Goal: Information Seeking & Learning: Learn about a topic

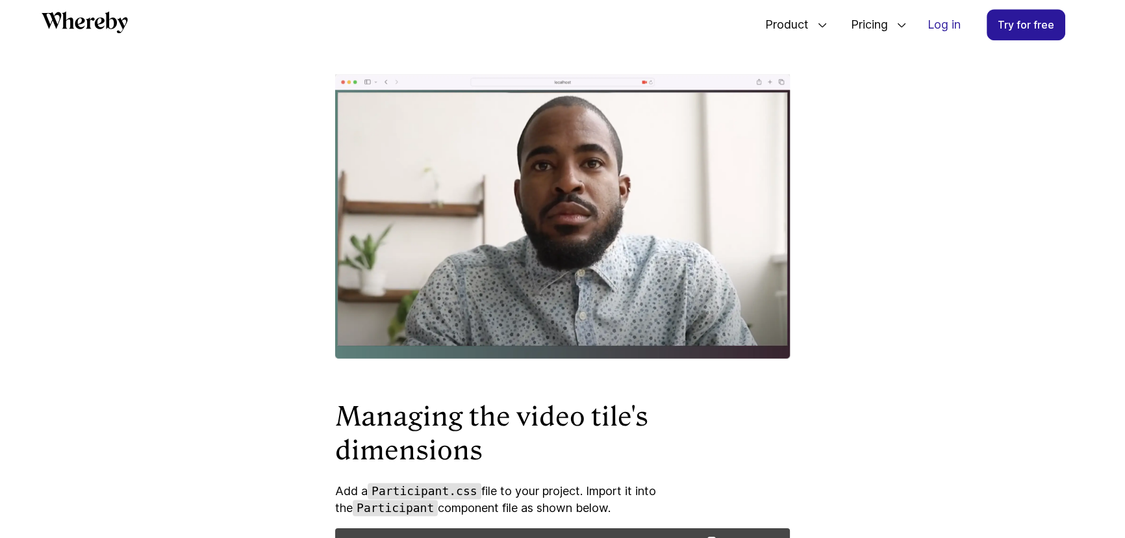
scroll to position [2301, 0]
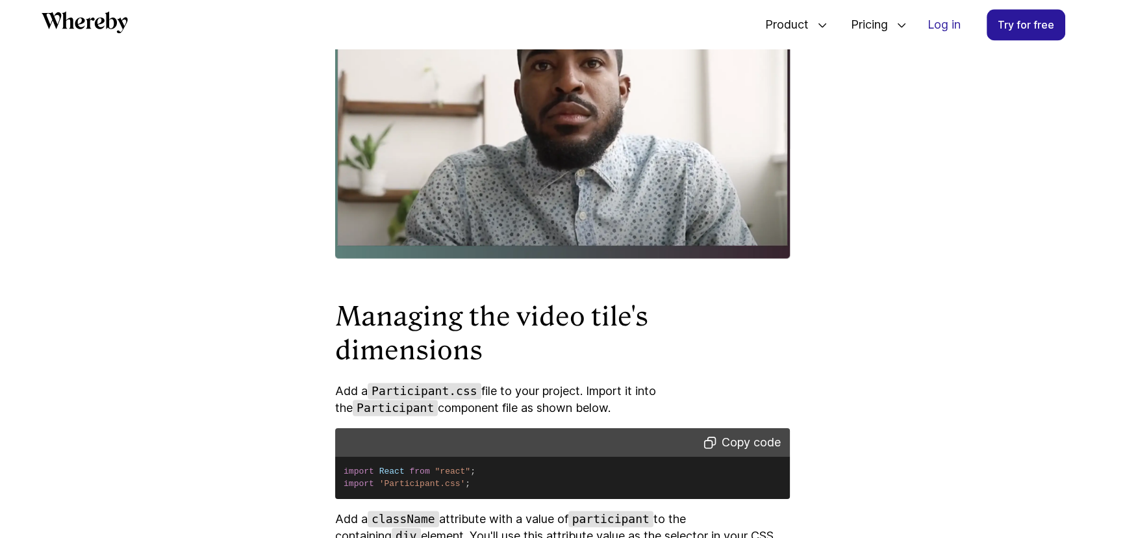
click at [681, 499] on pre "import React from "react" ; import 'Participant.css' ;" at bounding box center [562, 478] width 455 height 42
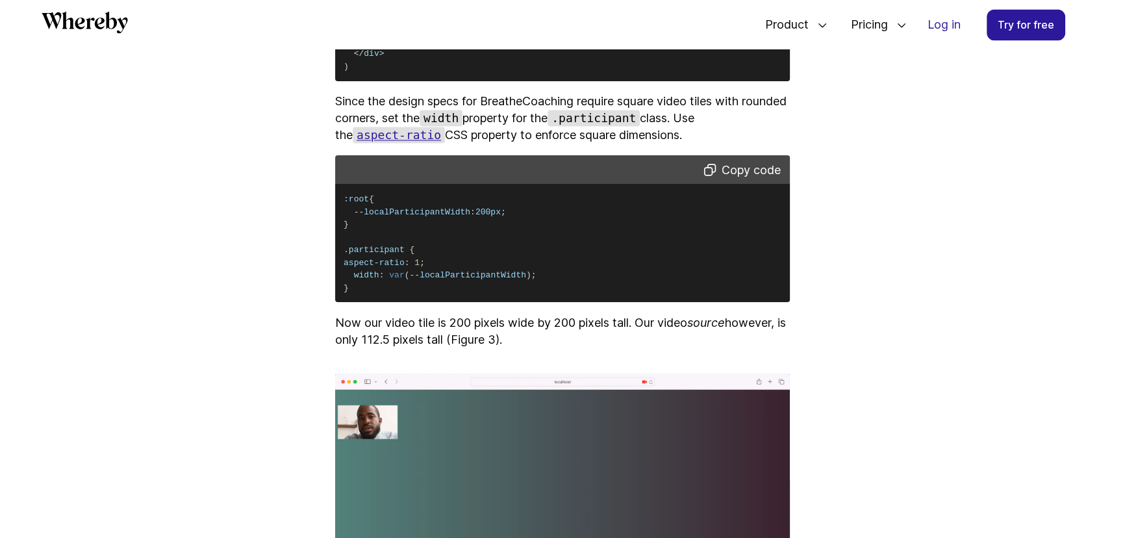
scroll to position [2951, 0]
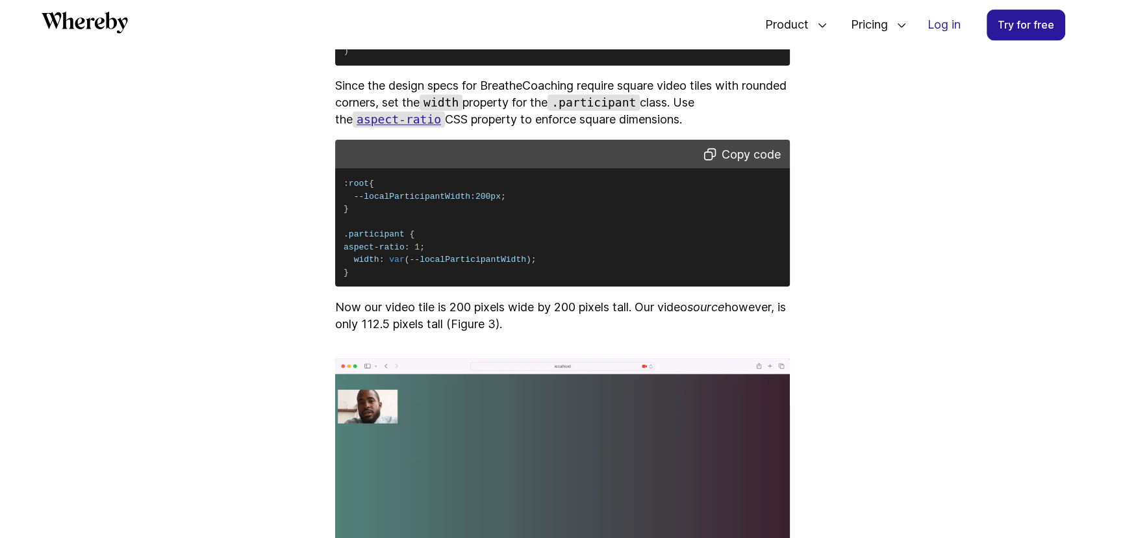
click at [380, 127] on code "aspect-ratio" at bounding box center [399, 119] width 92 height 16
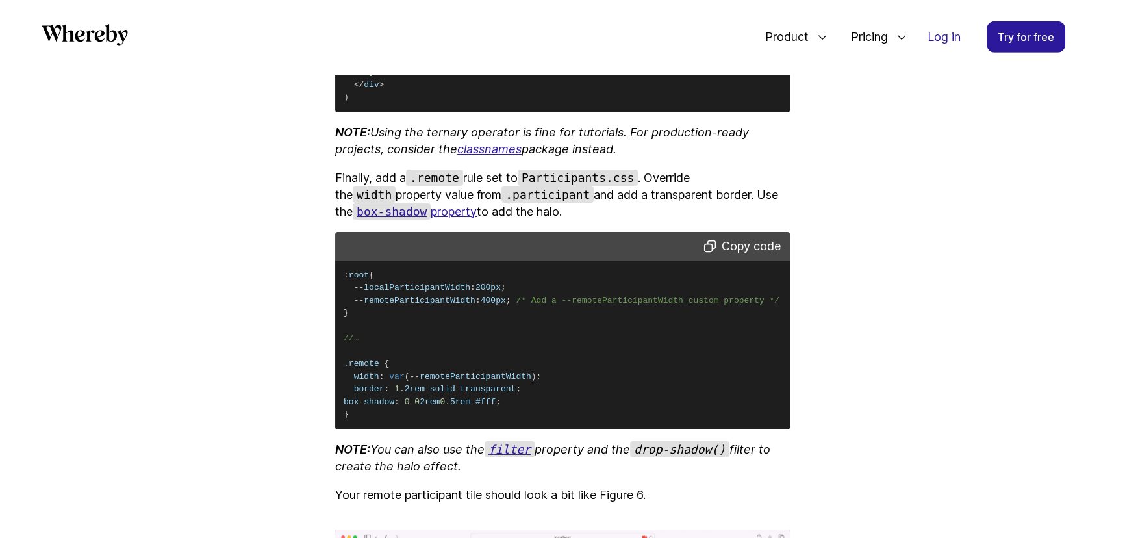
scroll to position [5128, 0]
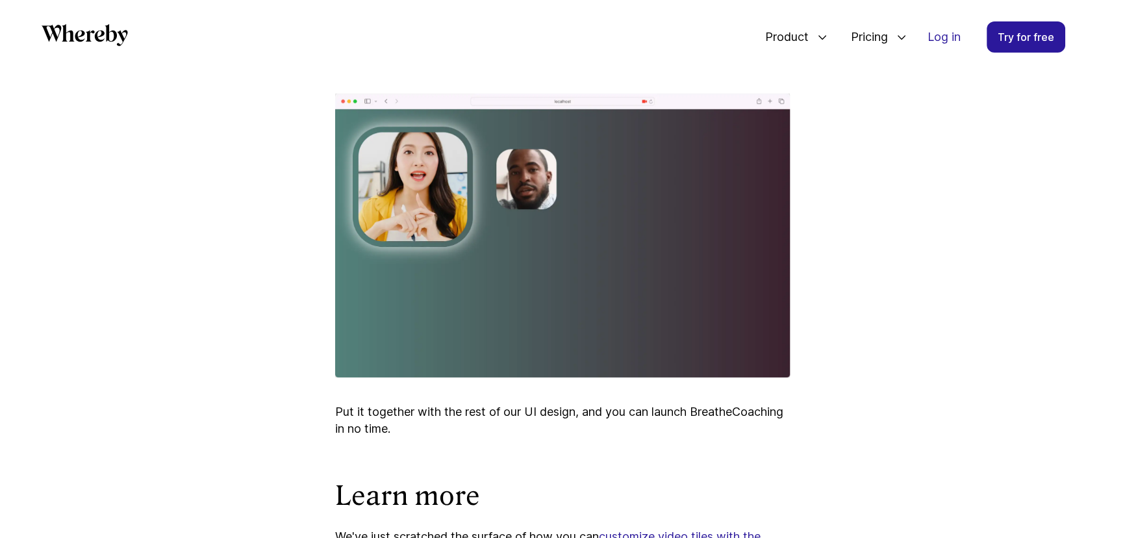
scroll to position [5718, 0]
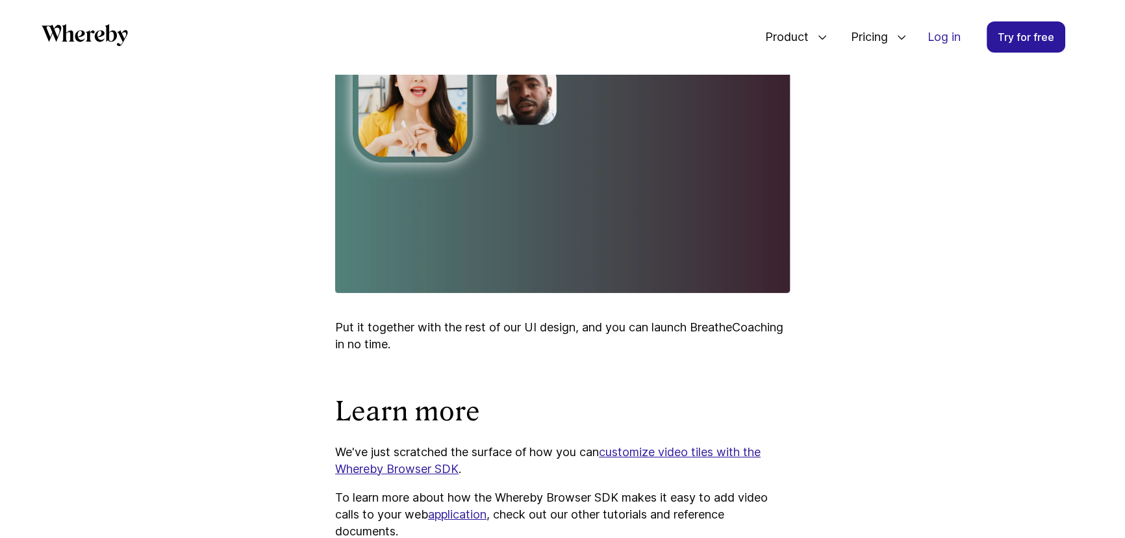
click at [457, 293] on img at bounding box center [562, 151] width 455 height 284
click at [616, 214] on img at bounding box center [562, 151] width 455 height 284
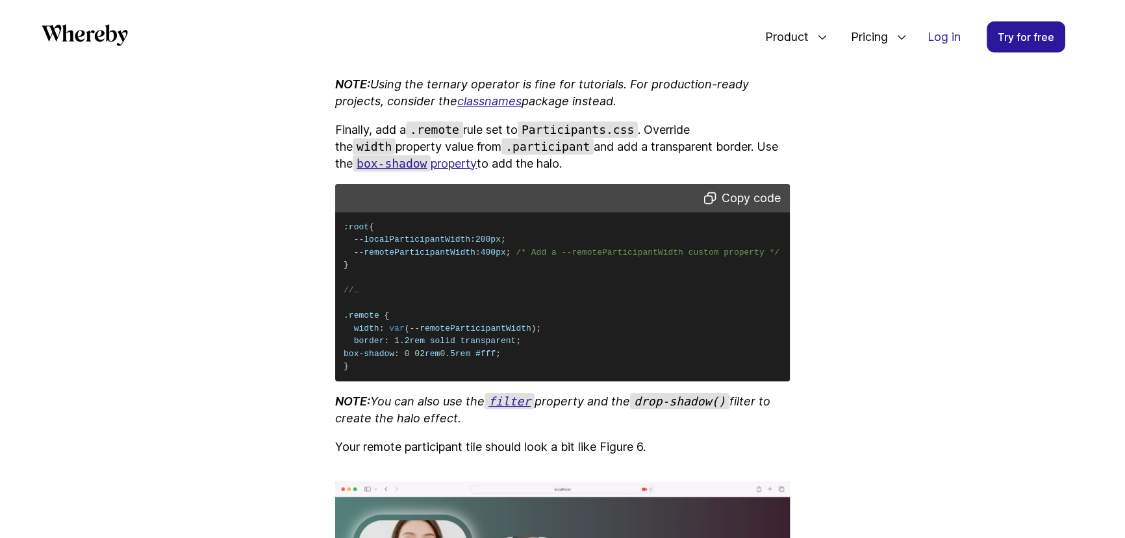
click at [513, 294] on pre ": root { -- localParticipantWidth : 200px ; -- remoteParticipantWidth : 400px ;…" at bounding box center [562, 296] width 455 height 169
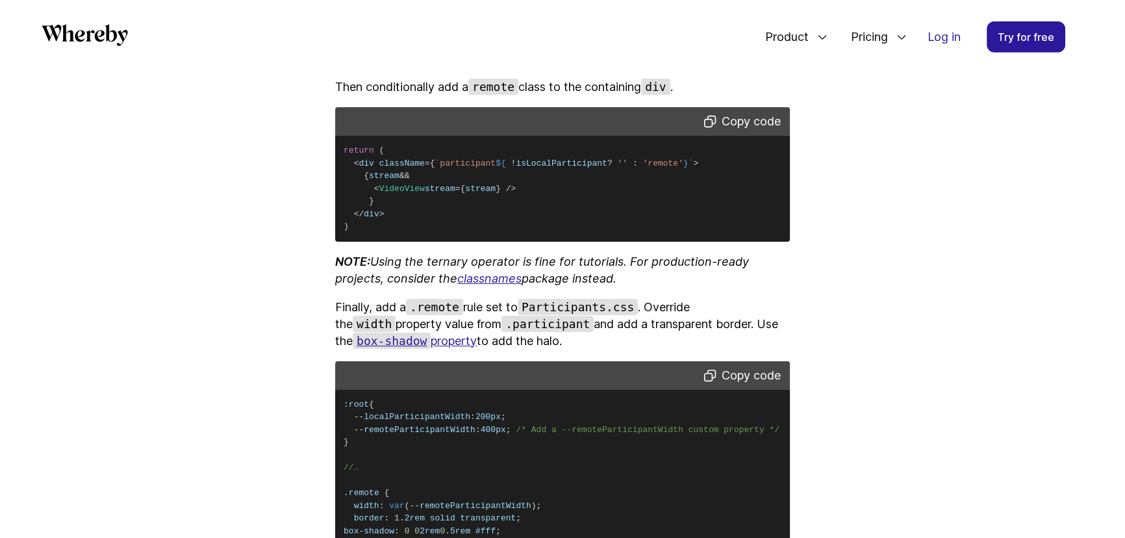
click at [511, 242] on pre "return ( < div className = { ` participant ${ ! isLocalParticipant ? '' : 'remo…" at bounding box center [562, 189] width 455 height 106
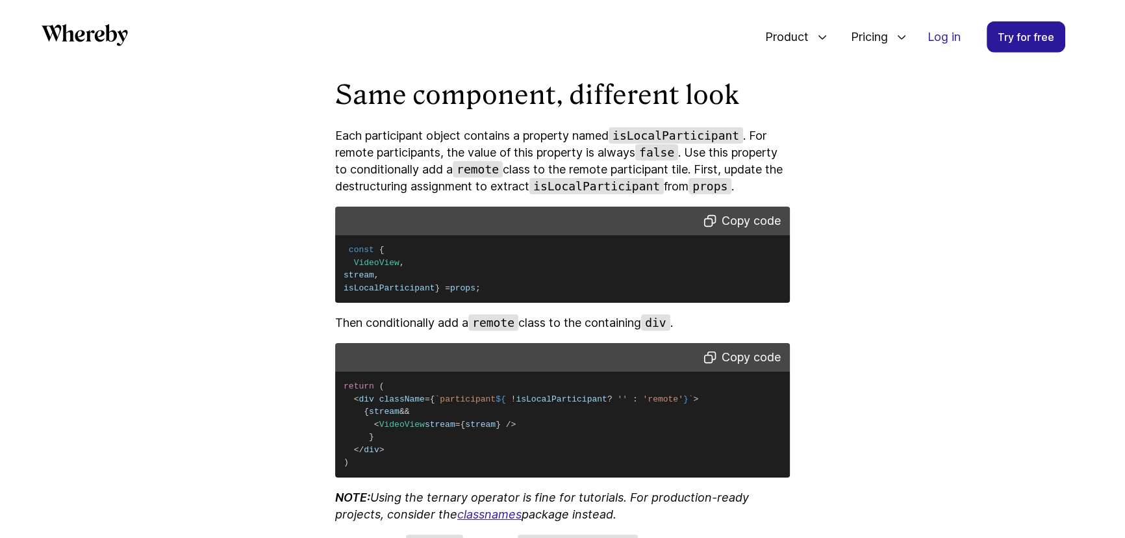
click at [526, 303] on pre "const { VideoView , stream , isLocalParticipant } = props ;" at bounding box center [562, 269] width 455 height 68
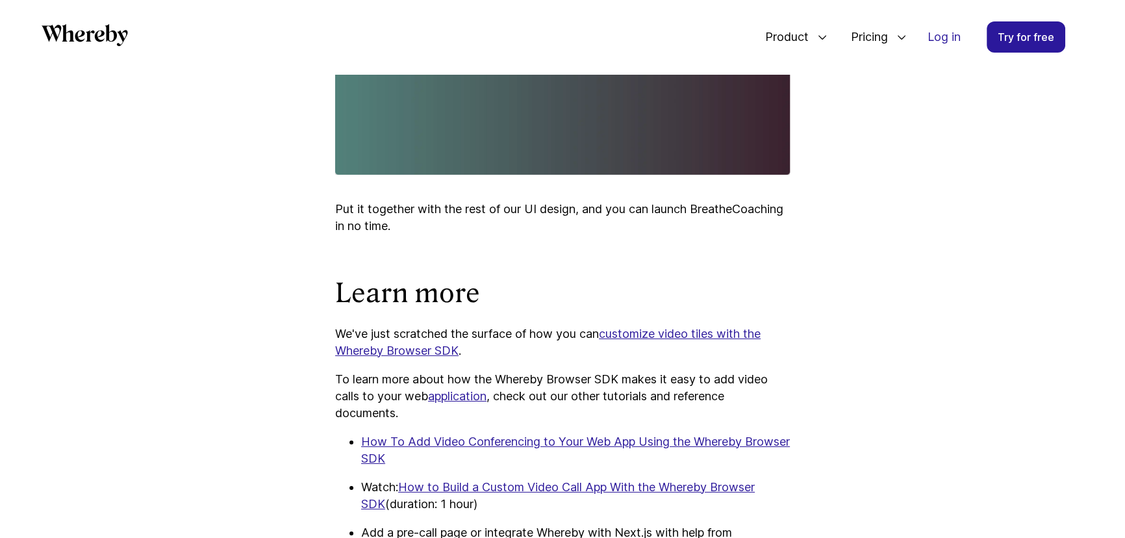
drag, startPoint x: 532, startPoint y: 213, endPoint x: 505, endPoint y: 253, distance: 48.6
click at [533, 175] on img at bounding box center [562, 33] width 455 height 284
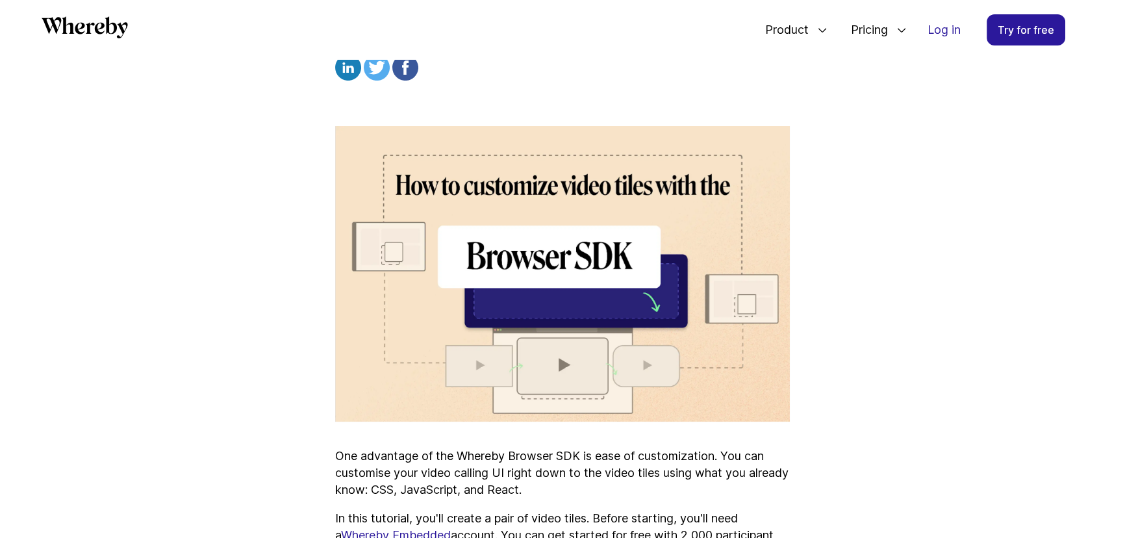
scroll to position [773, 0]
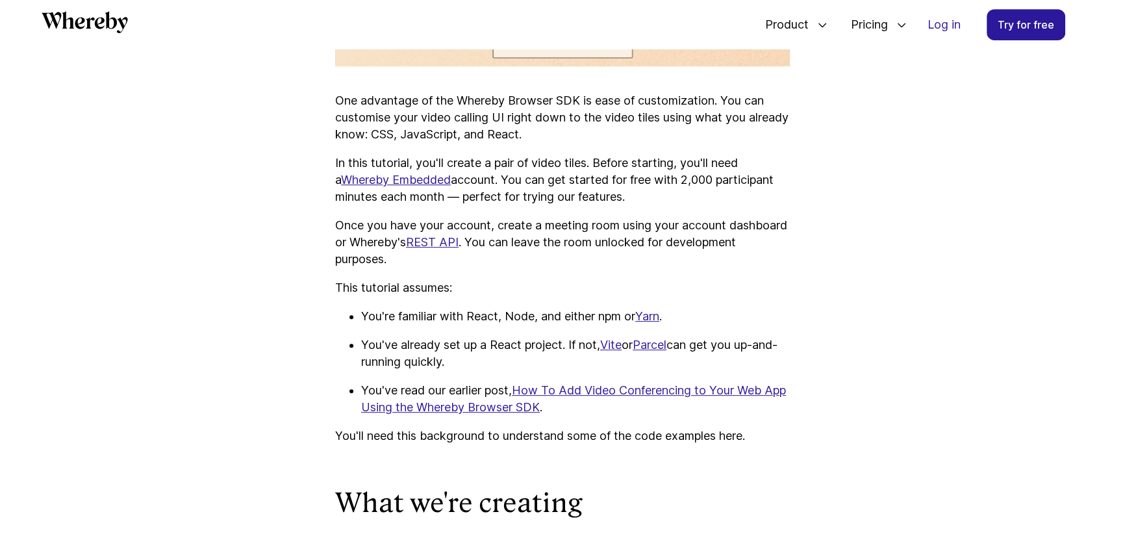
drag, startPoint x: 599, startPoint y: 377, endPoint x: 590, endPoint y: 396, distance: 20.6
click at [600, 381] on ul "You're familiar with React, Node, and either npm or Yarn . You've already set u…" at bounding box center [562, 362] width 455 height 108
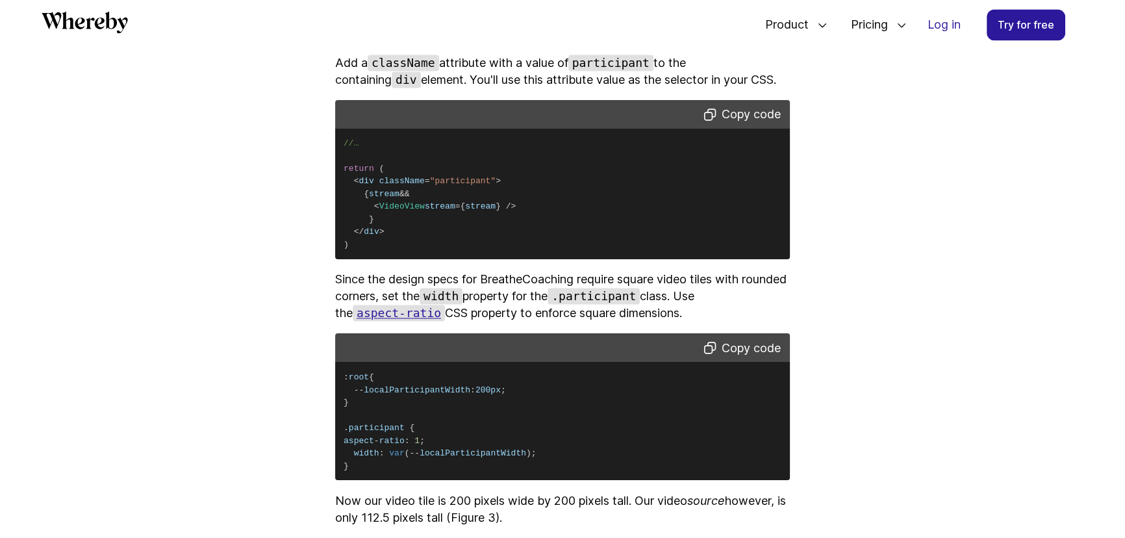
scroll to position [2840, 0]
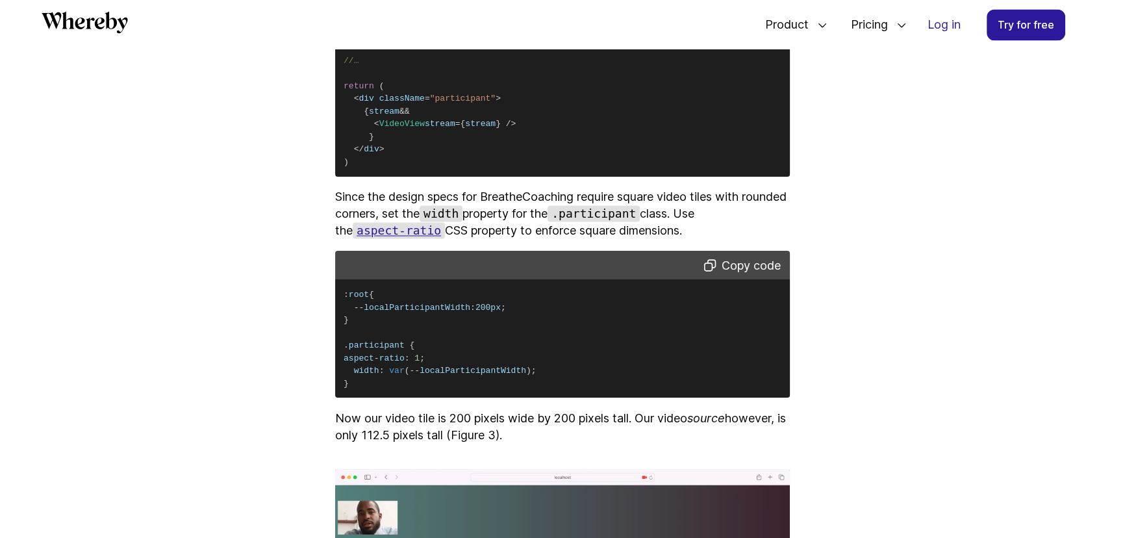
click at [470, 351] on pre ": root { -- localParticipantWidth : 200px ; } . participant { aspect - ratio : …" at bounding box center [562, 338] width 455 height 118
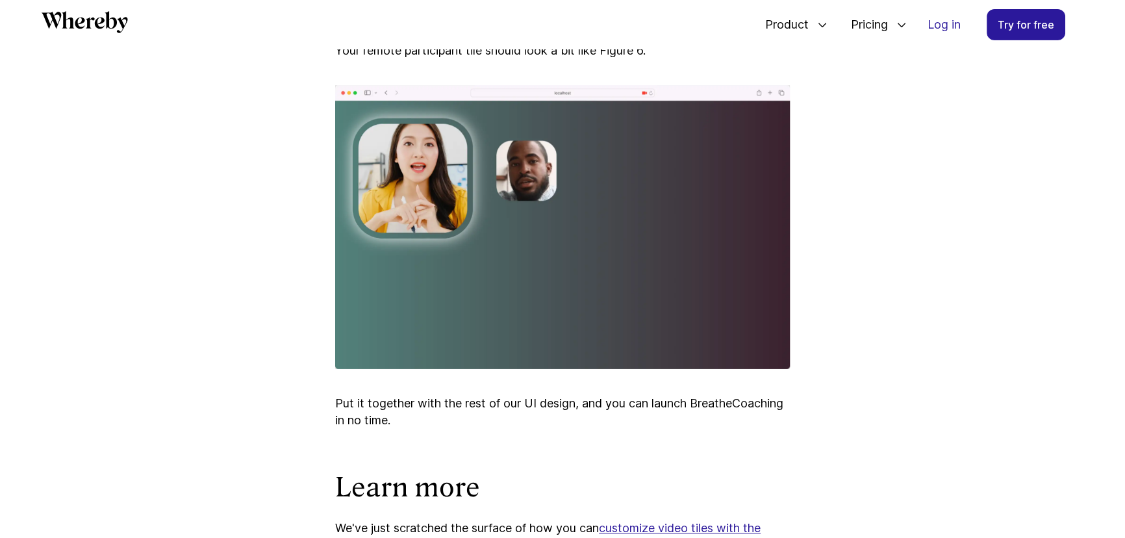
scroll to position [5734, 0]
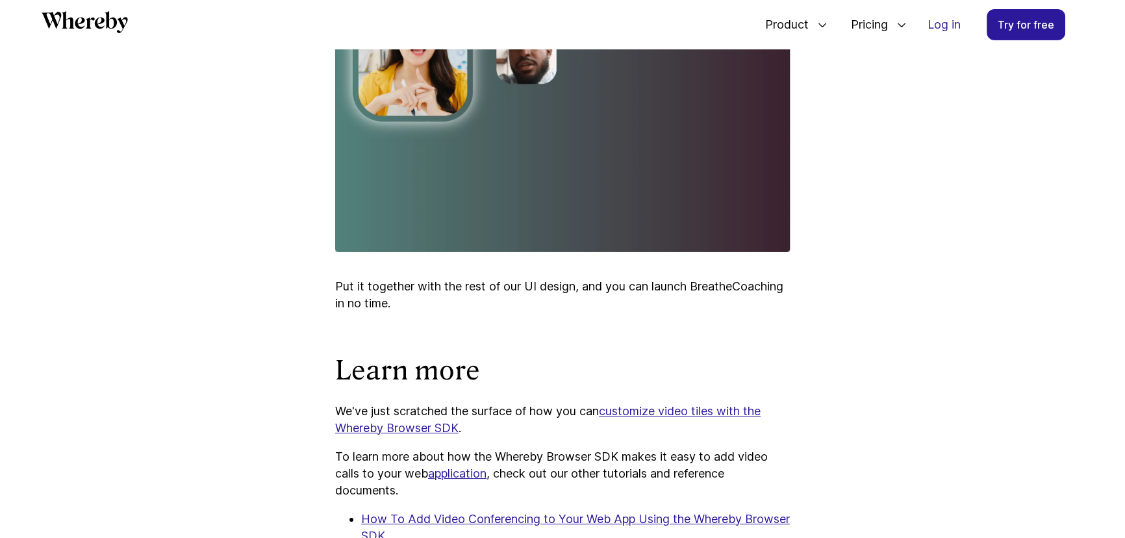
click at [481, 252] on img at bounding box center [562, 110] width 455 height 284
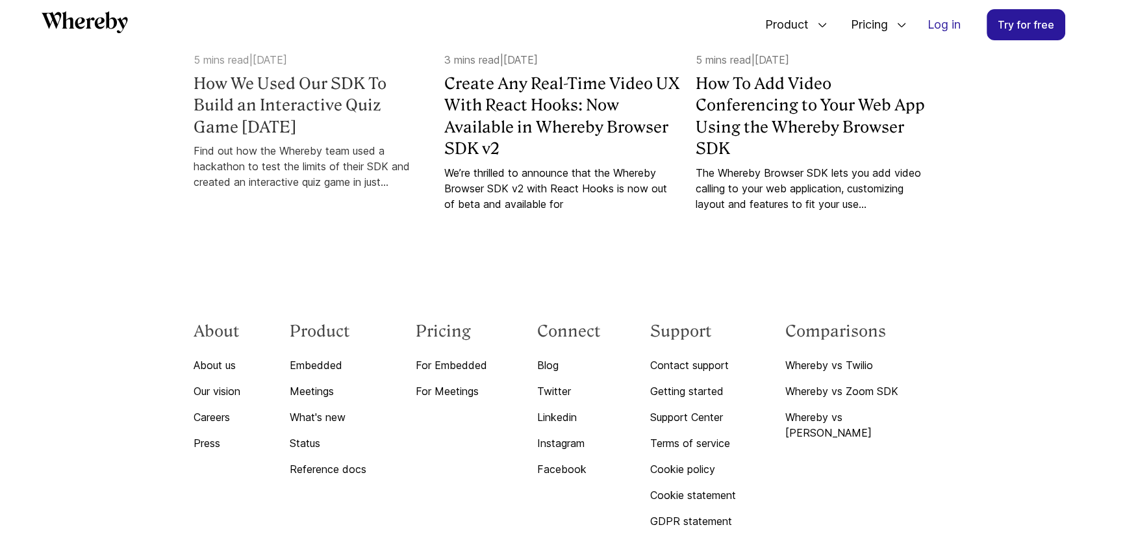
scroll to position [6796, 0]
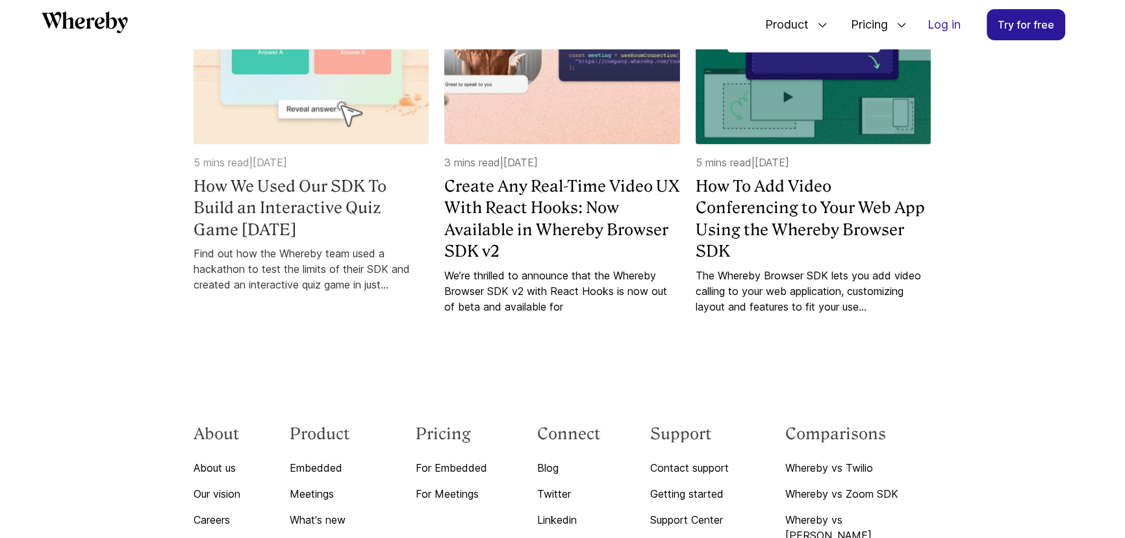
click at [326, 241] on h4 "How We Used Our SDK To Build an Interactive Quiz Game [DATE]" at bounding box center [311, 208] width 235 height 66
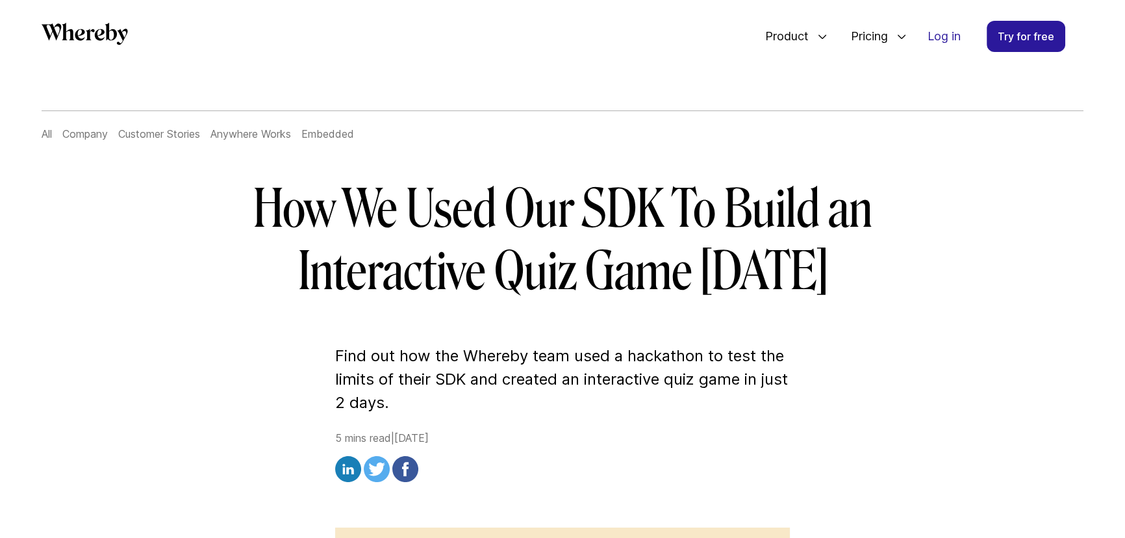
scroll to position [170, 0]
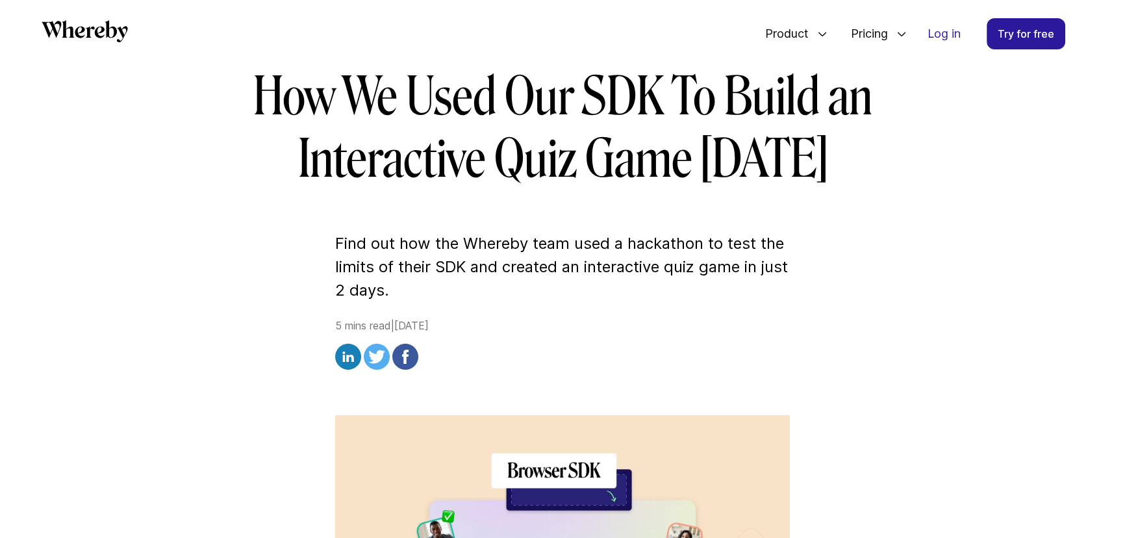
drag, startPoint x: 270, startPoint y: 99, endPoint x: 916, endPoint y: 161, distance: 648.7
click at [916, 161] on h1 "How We Used Our SDK To Build an Interactive Quiz Game [DATE]" at bounding box center [562, 128] width 748 height 125
click at [908, 175] on h1 "How We Used Our SDK To Build an Interactive Quiz Game [DATE]" at bounding box center [562, 128] width 748 height 125
drag, startPoint x: 906, startPoint y: 175, endPoint x: 234, endPoint y: 73, distance: 679.4
click at [234, 73] on h1 "How We Used Our SDK To Build an Interactive Quiz Game [DATE]" at bounding box center [562, 128] width 748 height 125
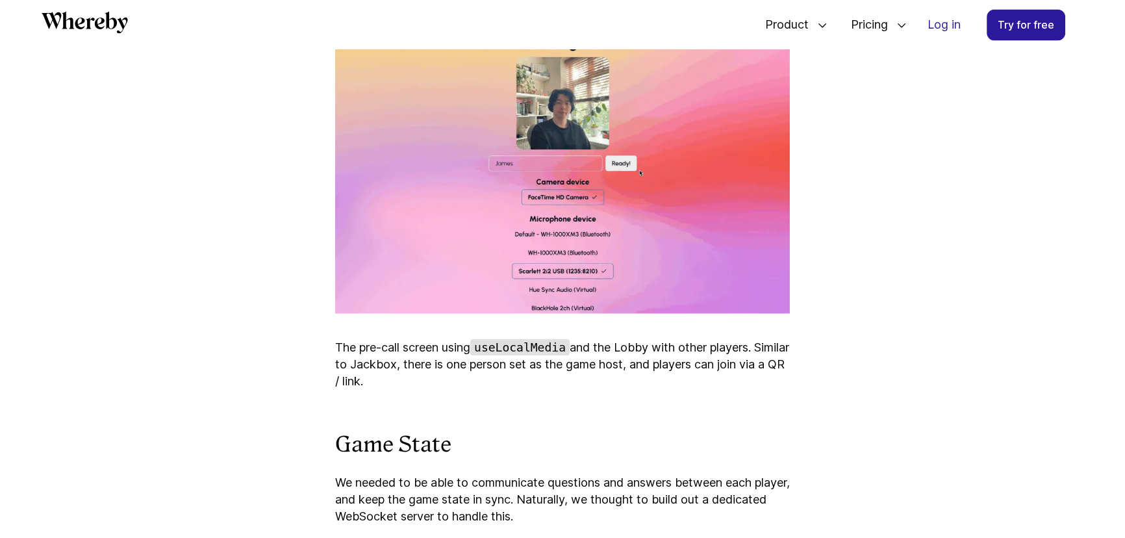
scroll to position [2928, 0]
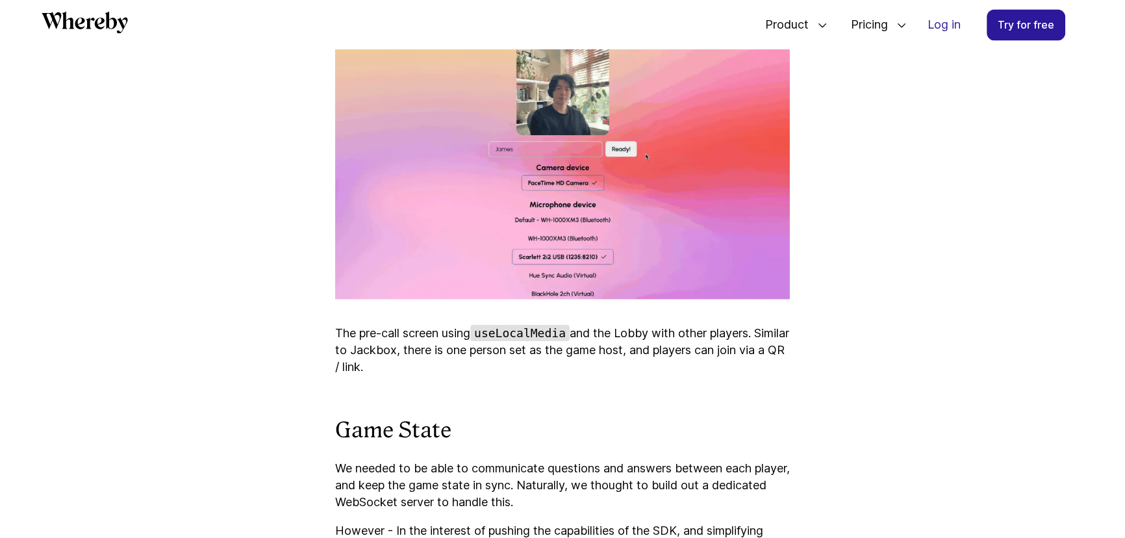
drag, startPoint x: 458, startPoint y: 390, endPoint x: 260, endPoint y: 335, distance: 205.0
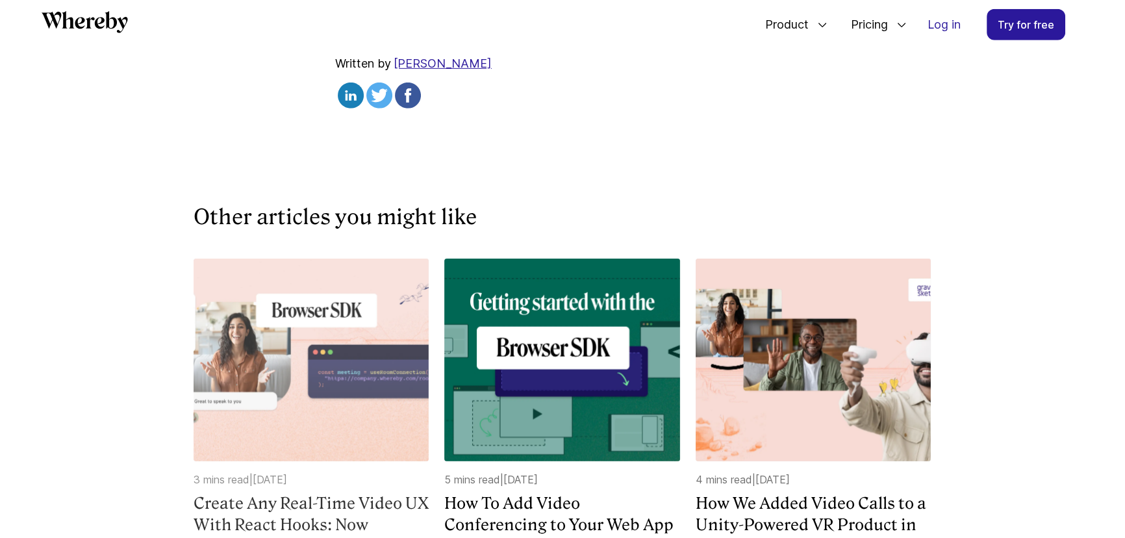
scroll to position [5289, 0]
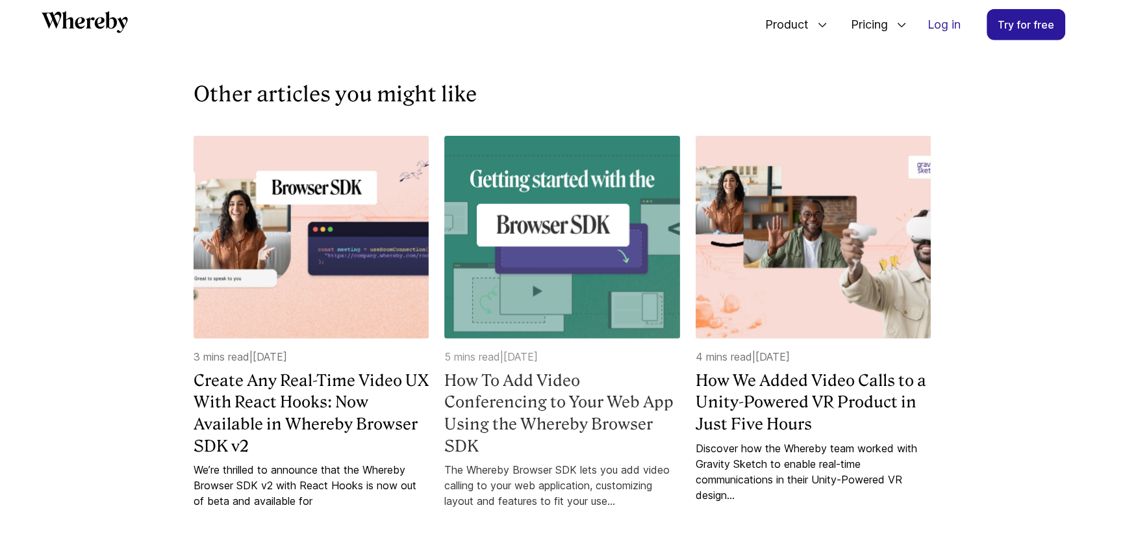
click at [478, 364] on p "5 mins read | 25 January 2024" at bounding box center [561, 357] width 235 height 16
click at [488, 424] on h4 "How To Add Video Conferencing to Your Web App Using the Whereby Browser SDK" at bounding box center [561, 413] width 235 height 87
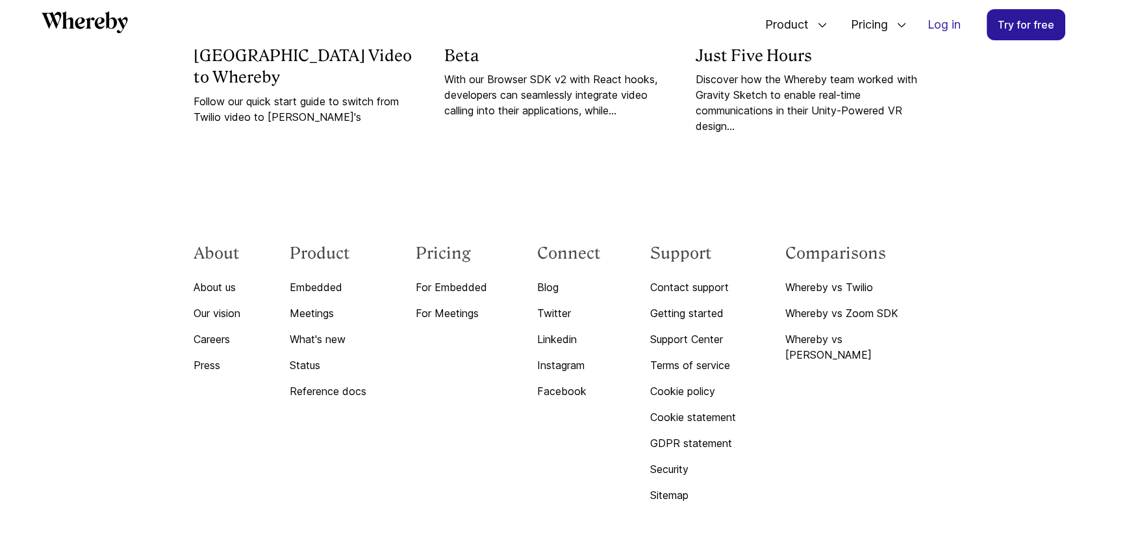
scroll to position [6767, 0]
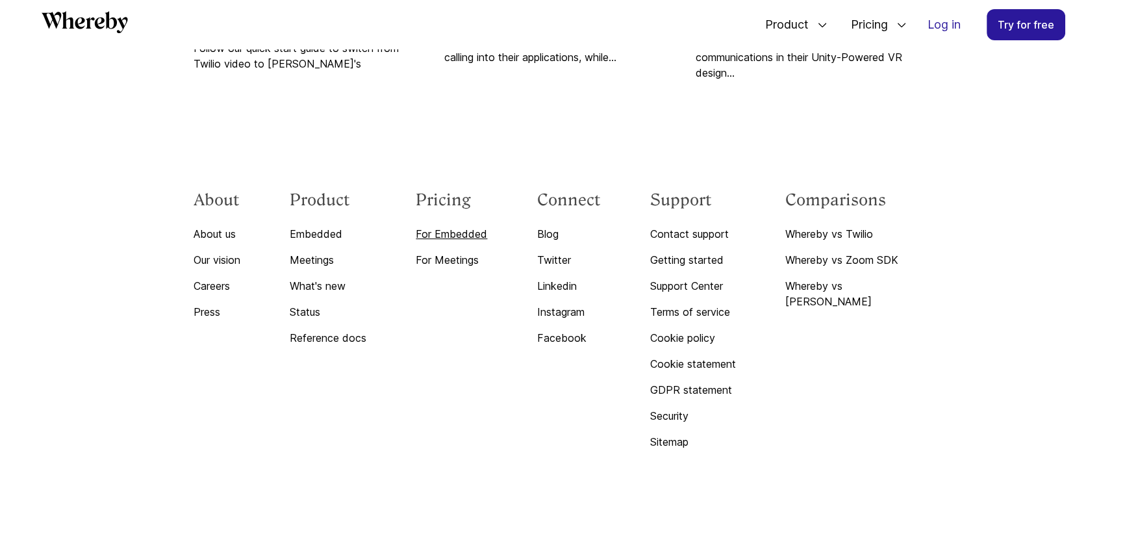
click at [473, 242] on link "For Embedded" at bounding box center [451, 234] width 71 height 16
